Goal: Information Seeking & Learning: Learn about a topic

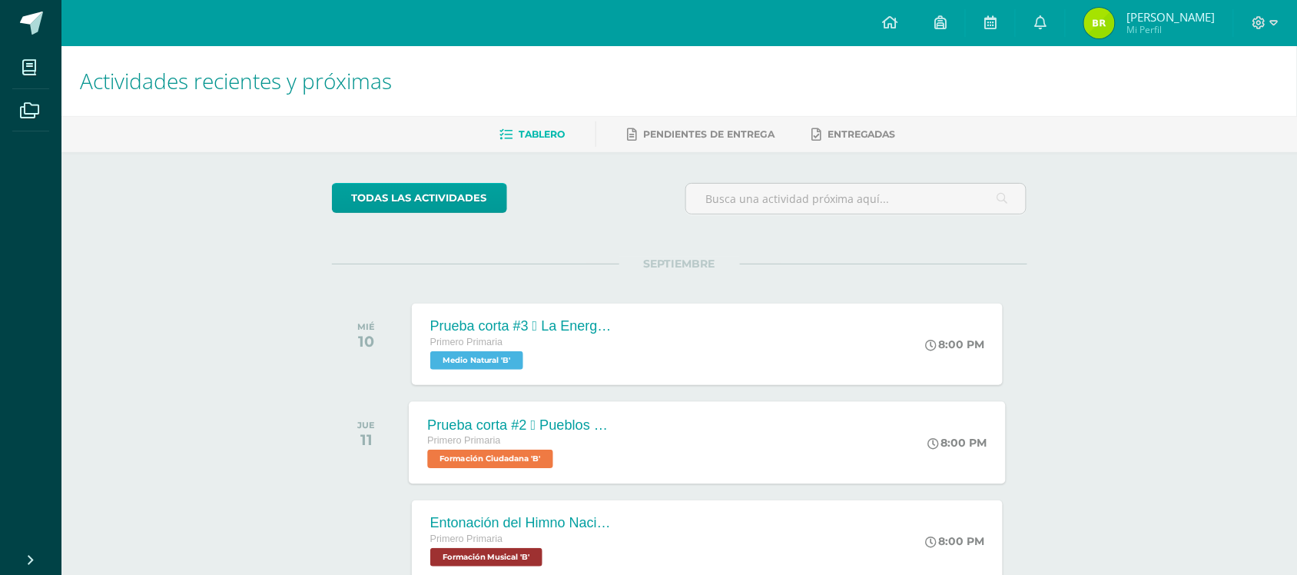
click at [500, 456] on span "Formación Ciudadana 'B'" at bounding box center [490, 458] width 126 height 18
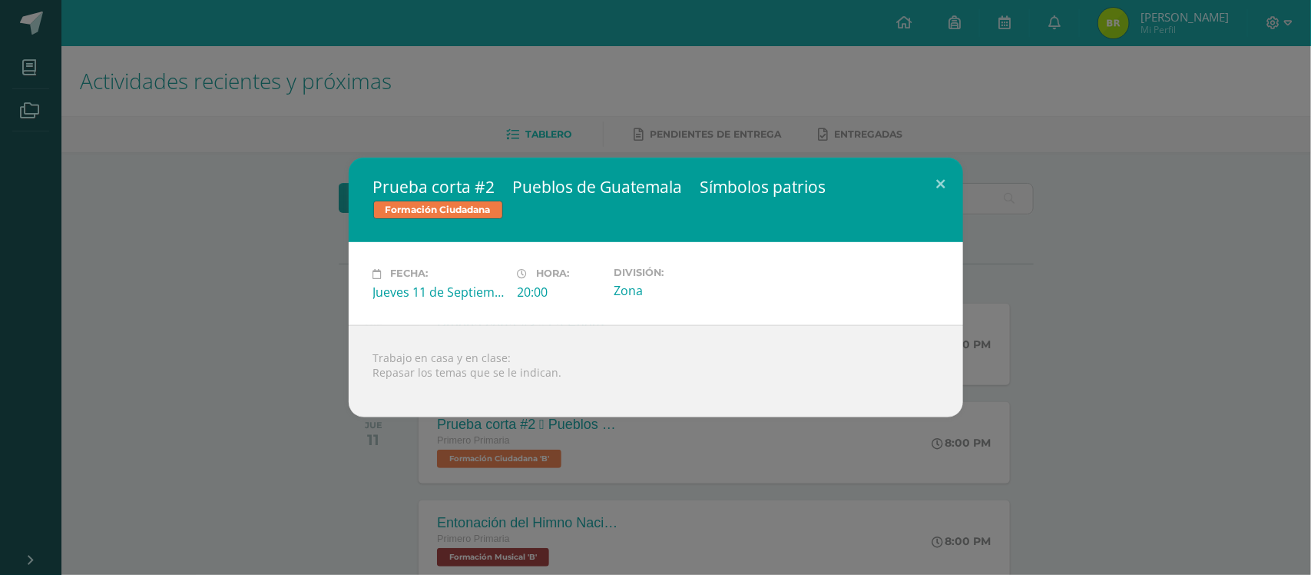
click at [90, 258] on div "Prueba corta #2  Pueblos de Guatemala  Símbolos patrios Formación Ciudadana F…" at bounding box center [655, 286] width 1299 height 259
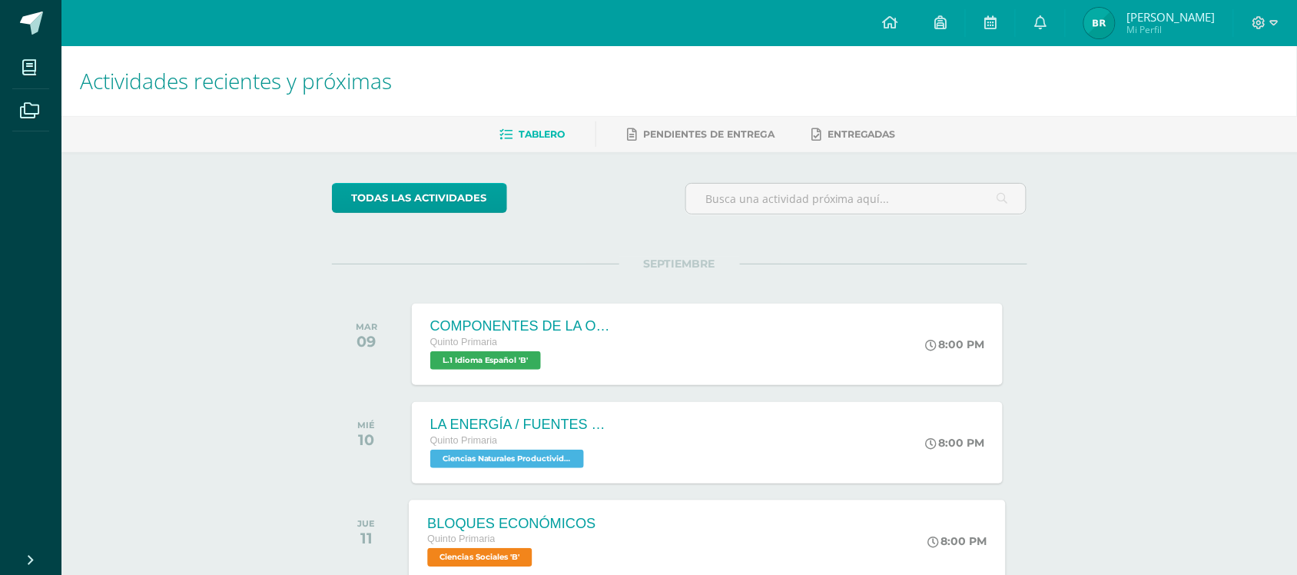
click at [485, 559] on span "Ciencias Sociales 'B'" at bounding box center [479, 557] width 104 height 18
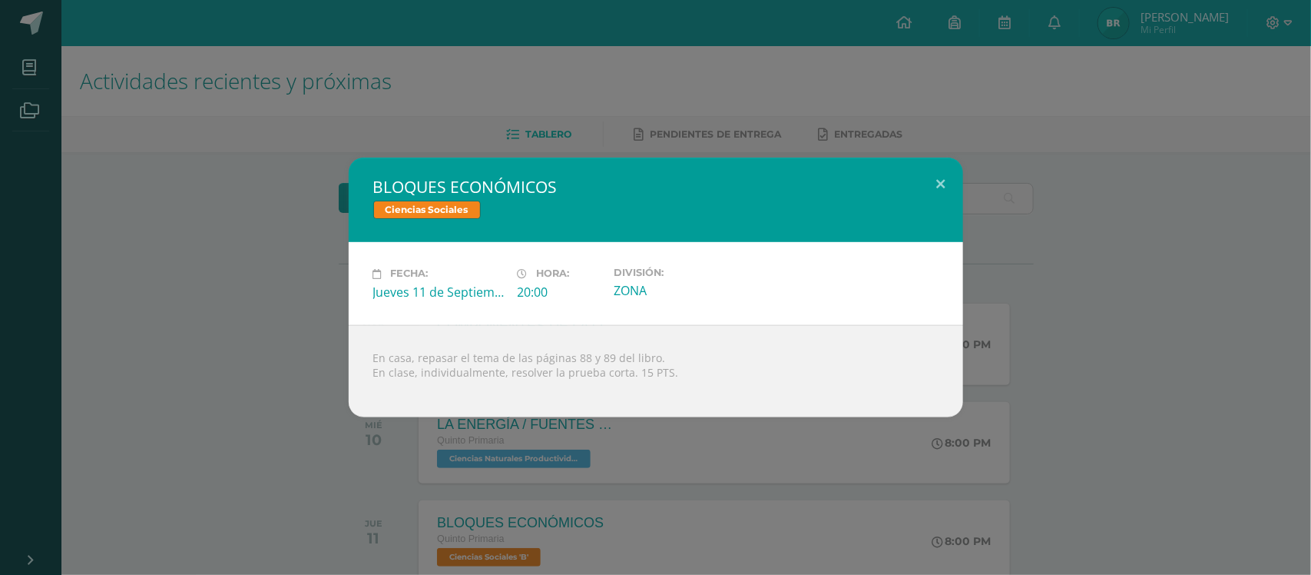
click at [181, 346] on div "BLOQUES ECONÓMICOS Ciencias Sociales Fecha: [DATE] Hora: 20:00 División:" at bounding box center [655, 286] width 1299 height 259
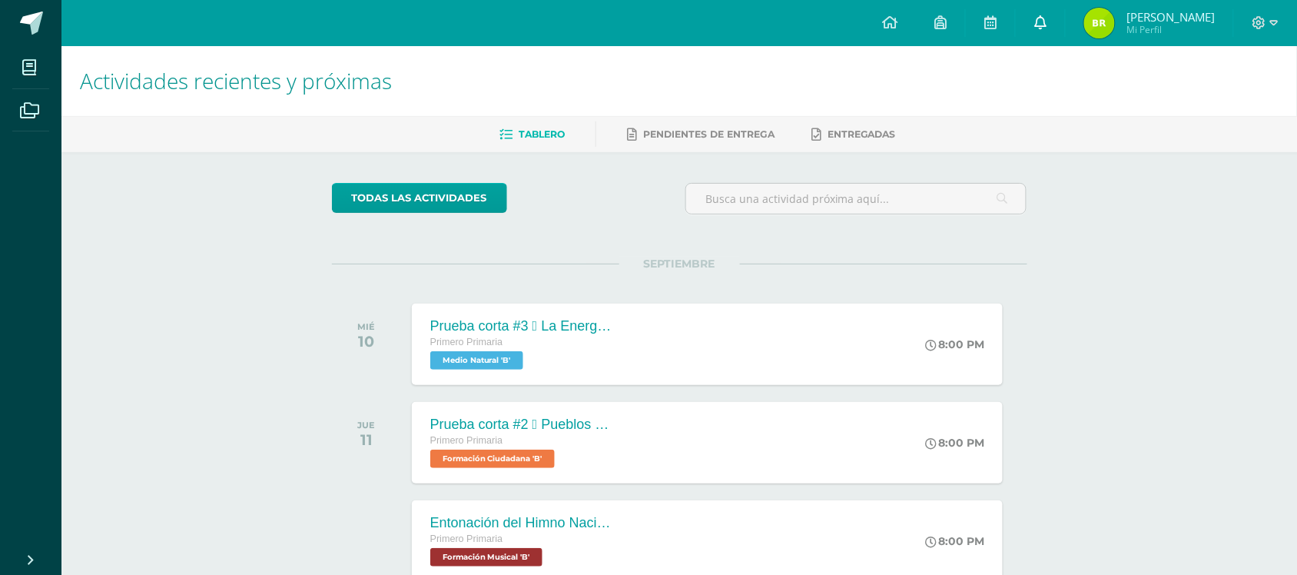
click at [1037, 8] on link at bounding box center [1040, 23] width 49 height 46
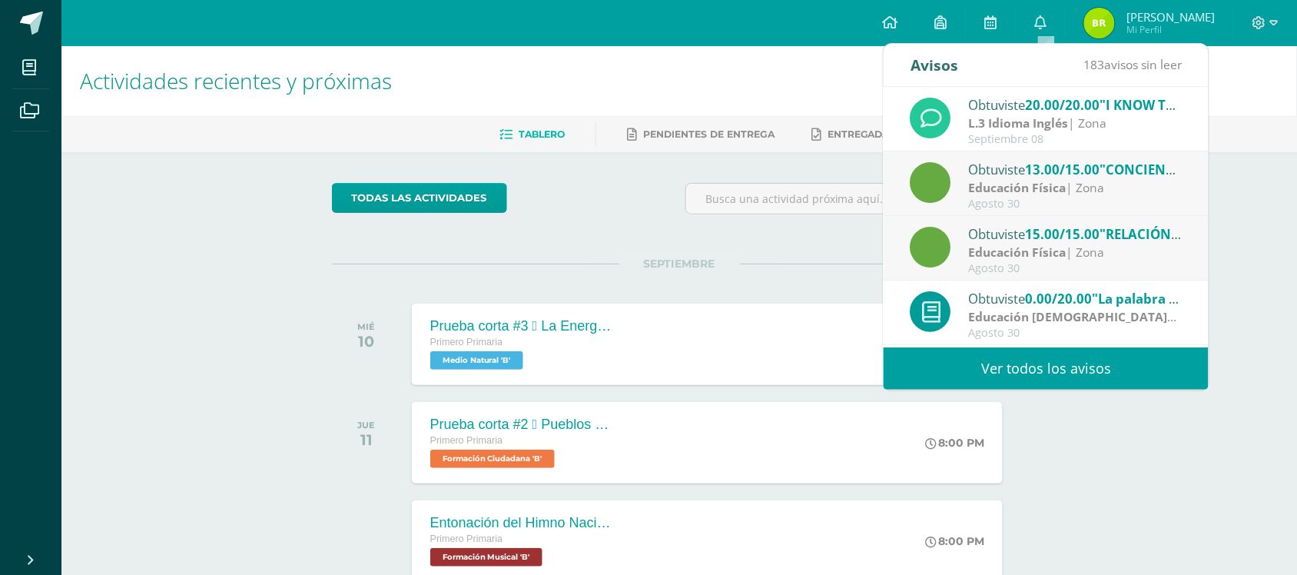
click at [1013, 131] on strong "L.3 Idioma Inglés" at bounding box center [1019, 122] width 100 height 17
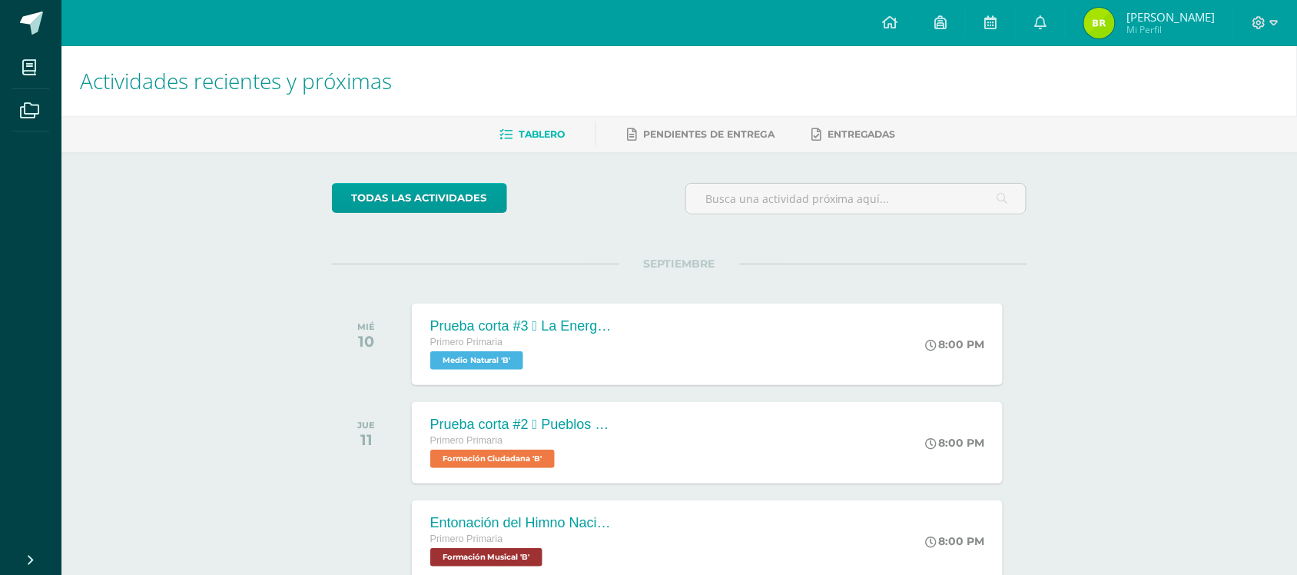
click at [636, 147] on div "Tablero Pendientes de entrega Entregadas" at bounding box center [697, 134] width 1272 height 36
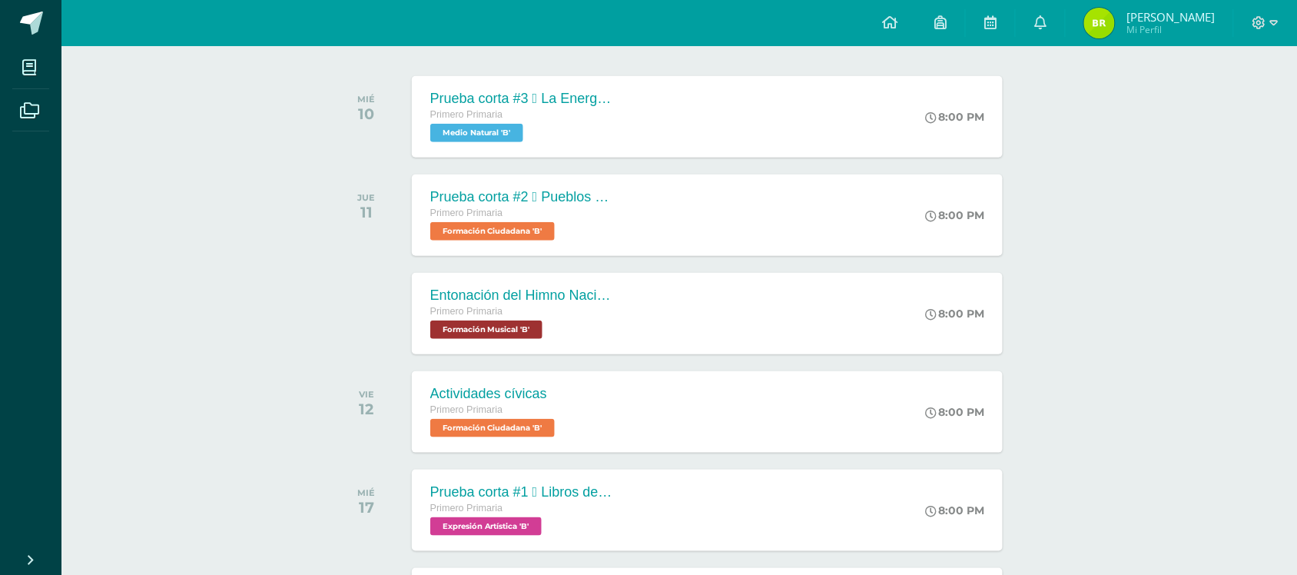
scroll to position [230, 0]
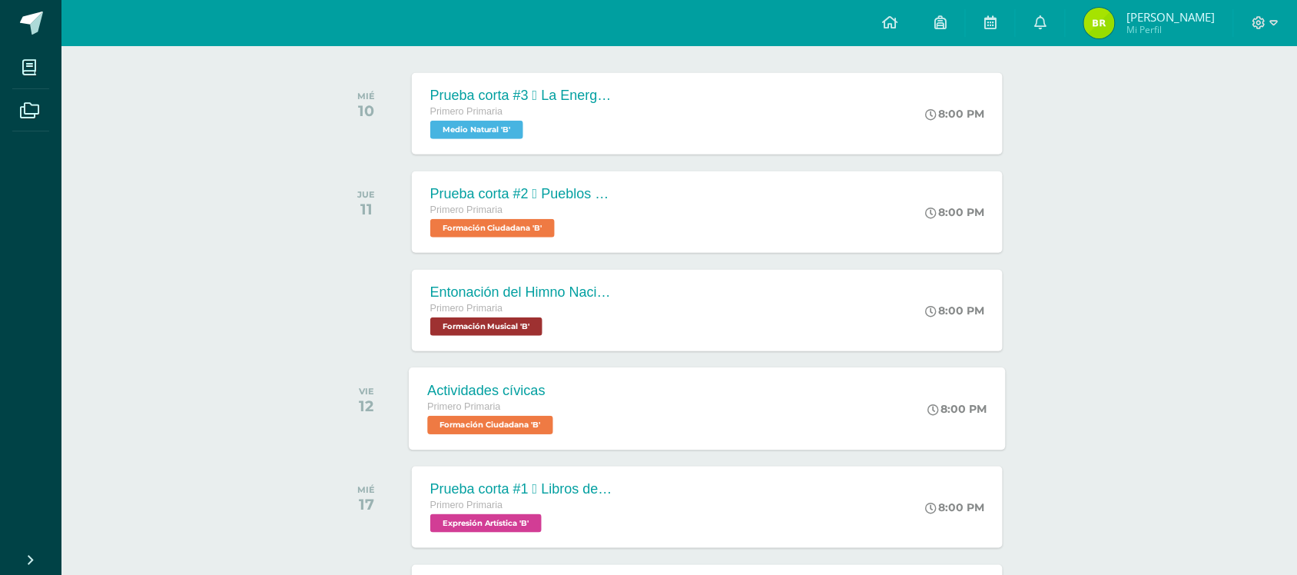
click at [536, 396] on div "Actividades cívicas" at bounding box center [492, 391] width 130 height 16
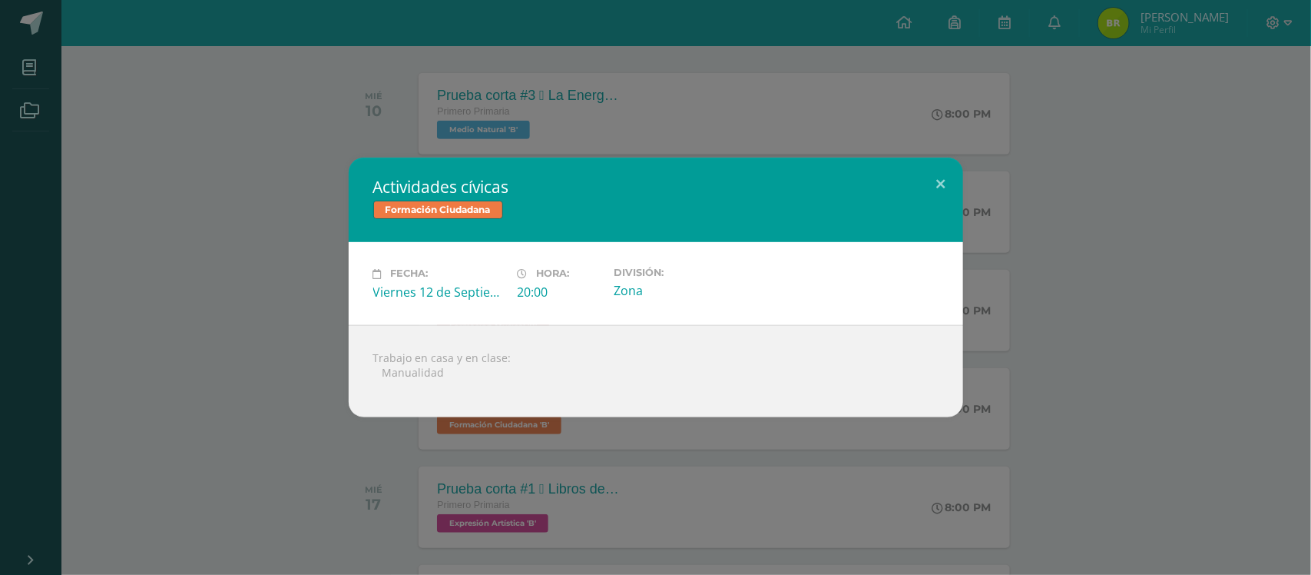
click at [234, 303] on div "Actividades cívicas Formación Ciudadana Fecha: [DATE] Hora: 20:00 División:" at bounding box center [655, 286] width 1299 height 259
